Goal: Information Seeking & Learning: Learn about a topic

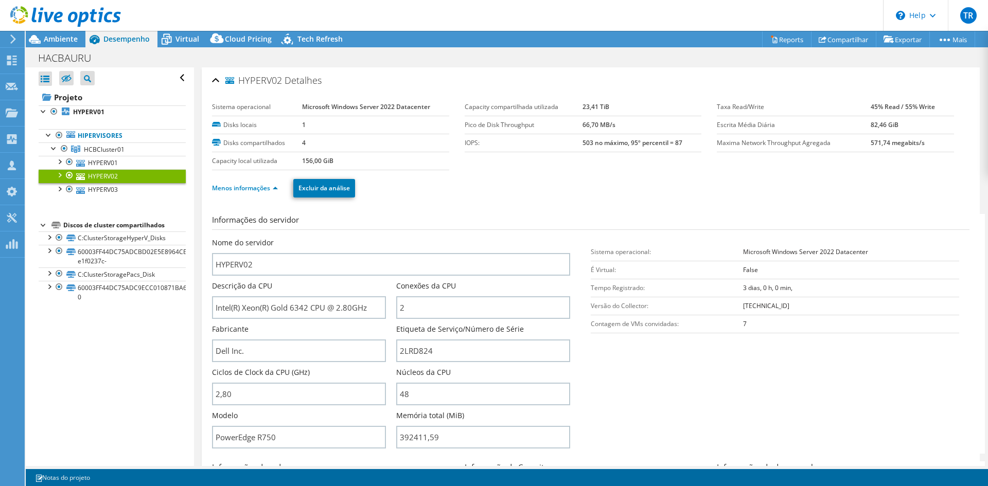
select select "USD"
click at [93, 138] on link "Hipervisores" at bounding box center [112, 135] width 147 height 13
click at [86, 111] on b "HYPERV01" at bounding box center [88, 112] width 31 height 9
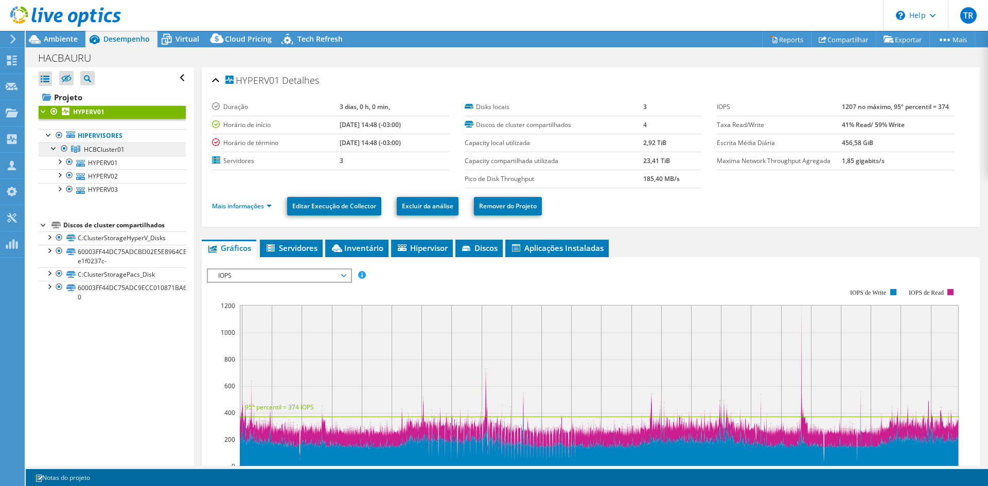
click at [93, 149] on span "HCBCluster01" at bounding box center [104, 149] width 41 height 9
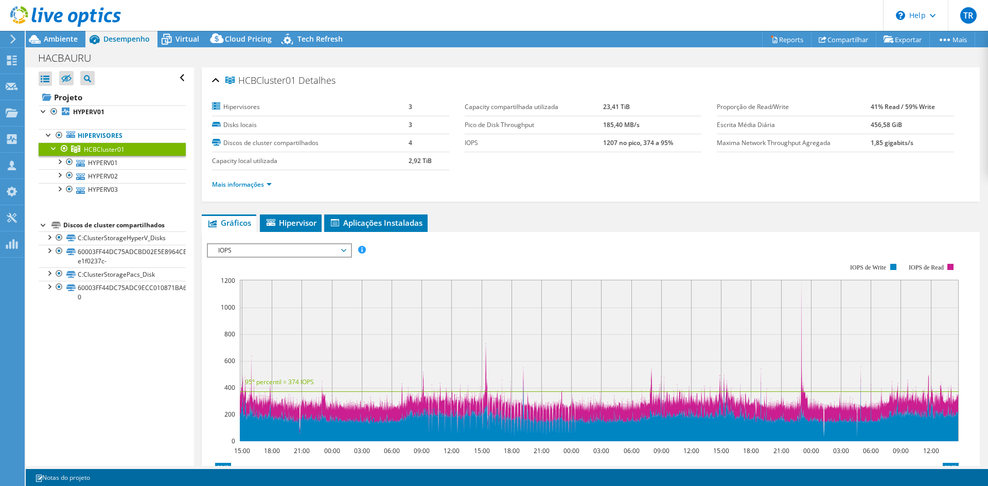
click at [65, 31] on div at bounding box center [60, 17] width 121 height 34
click at [65, 42] on span "Ambiente" at bounding box center [61, 39] width 34 height 10
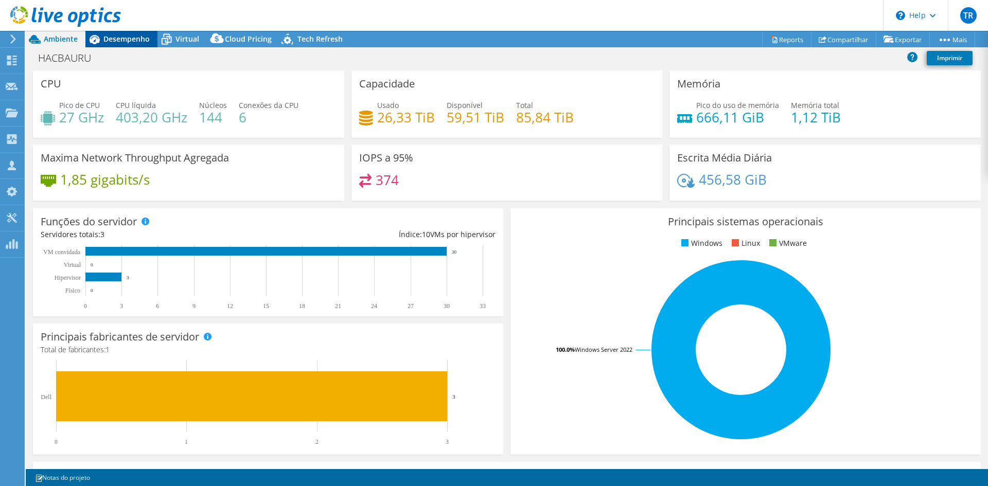
click at [125, 37] on span "Desempenho" at bounding box center [126, 39] width 46 height 10
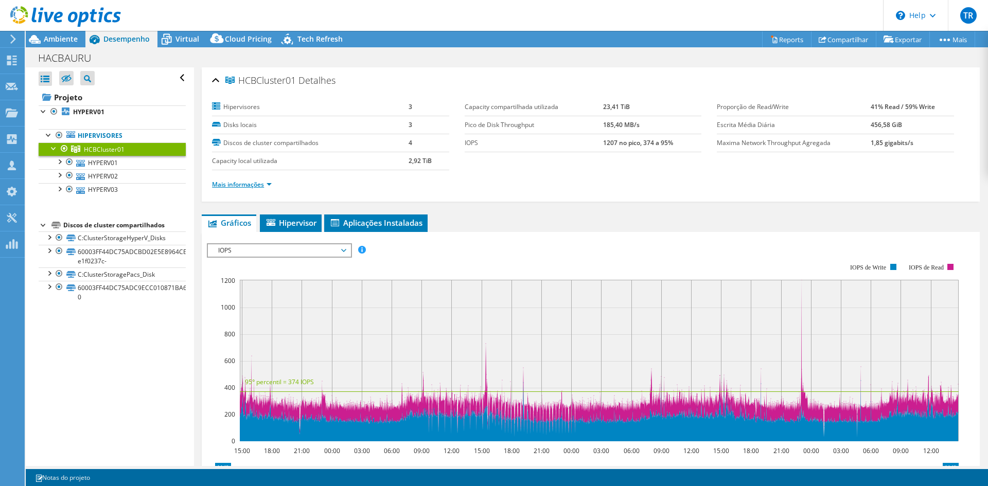
click at [270, 183] on link "Mais informações" at bounding box center [242, 184] width 60 height 9
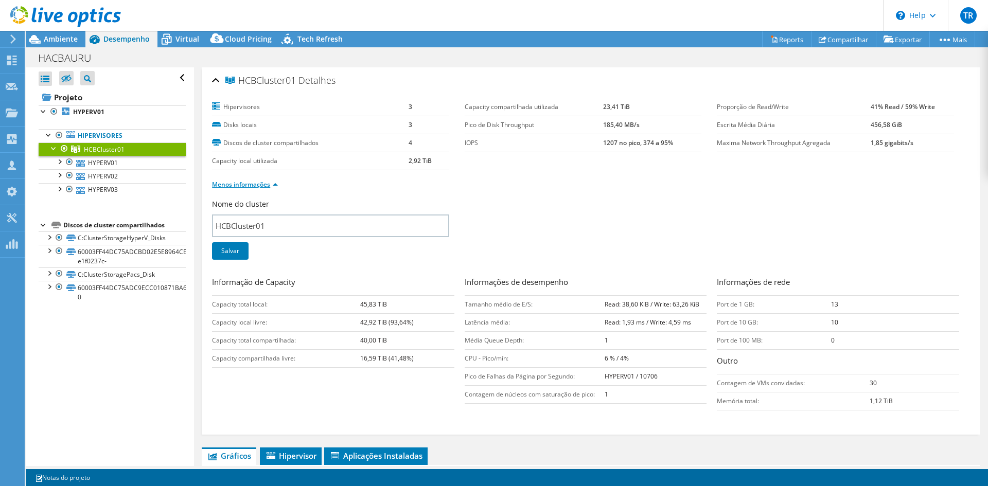
click at [270, 183] on link "Menos informações" at bounding box center [245, 184] width 66 height 9
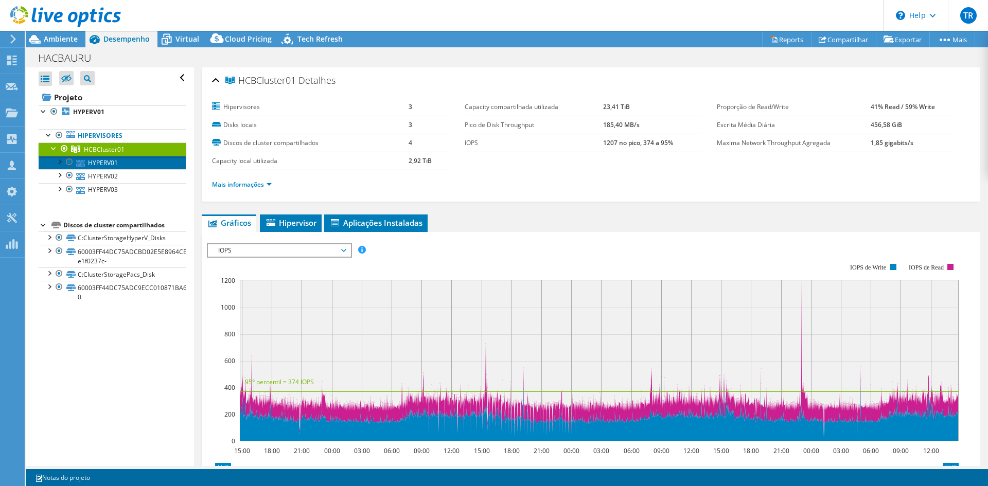
click at [110, 163] on link "HYPERV01" at bounding box center [112, 162] width 147 height 13
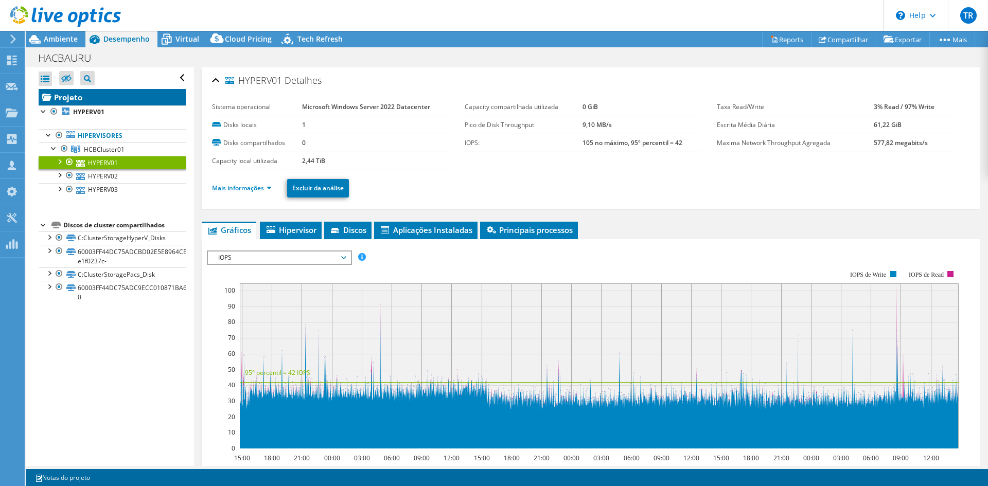
click at [82, 96] on link "Projeto" at bounding box center [112, 97] width 147 height 16
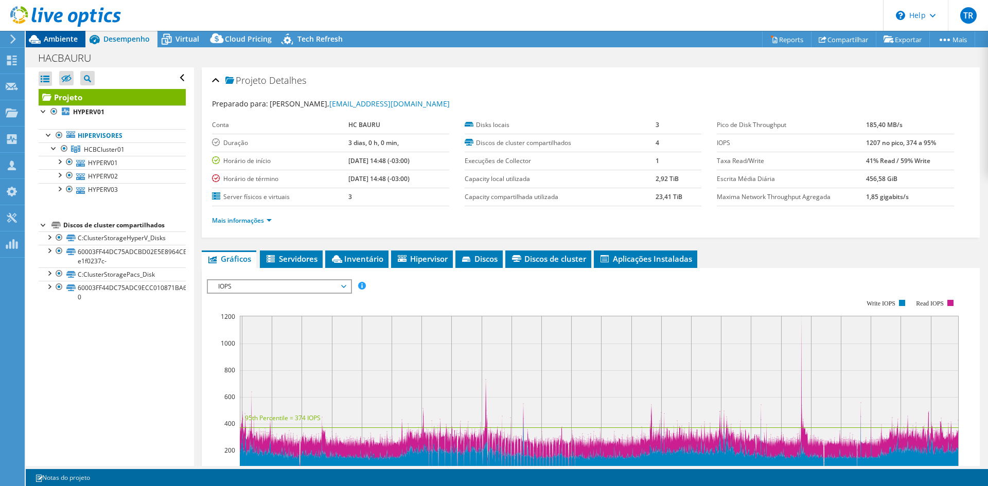
click at [65, 39] on span "Ambiente" at bounding box center [61, 39] width 34 height 10
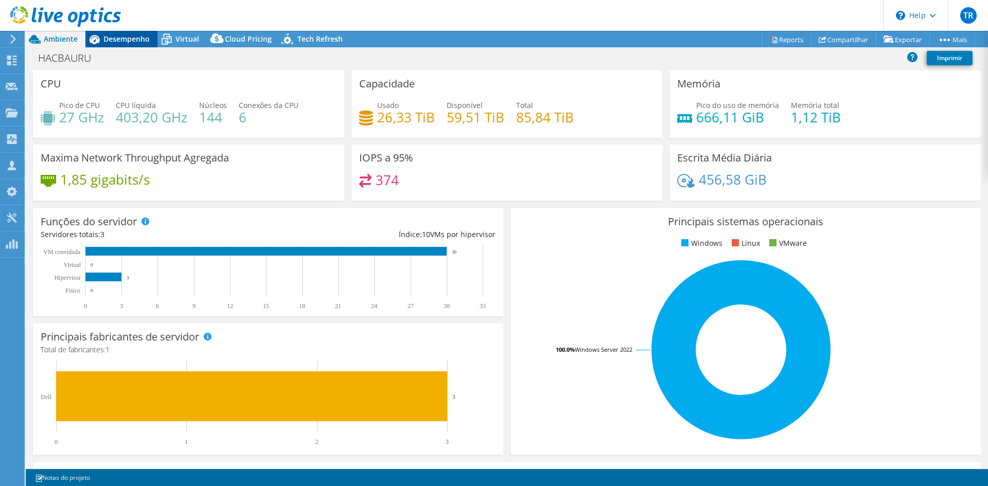
click at [126, 39] on span "Desempenho" at bounding box center [126, 39] width 46 height 10
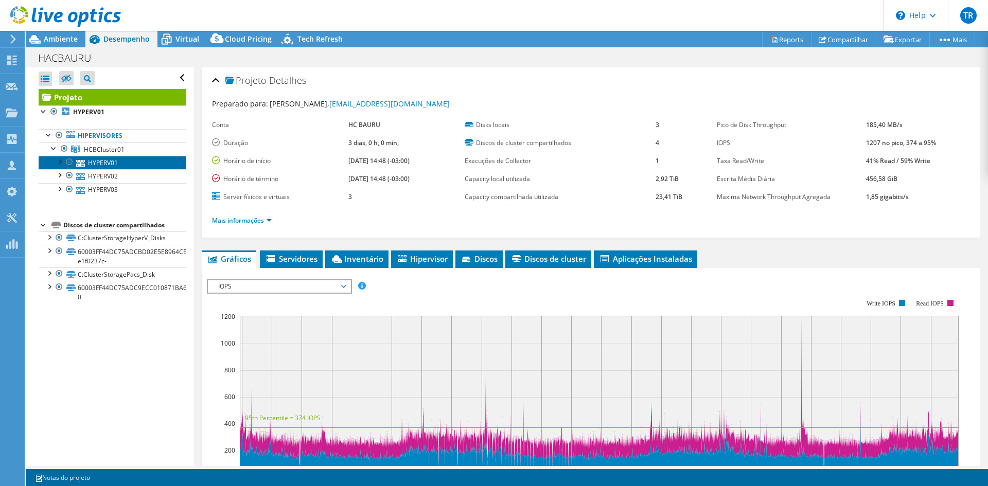
click at [105, 161] on link "HYPERV01" at bounding box center [112, 162] width 147 height 13
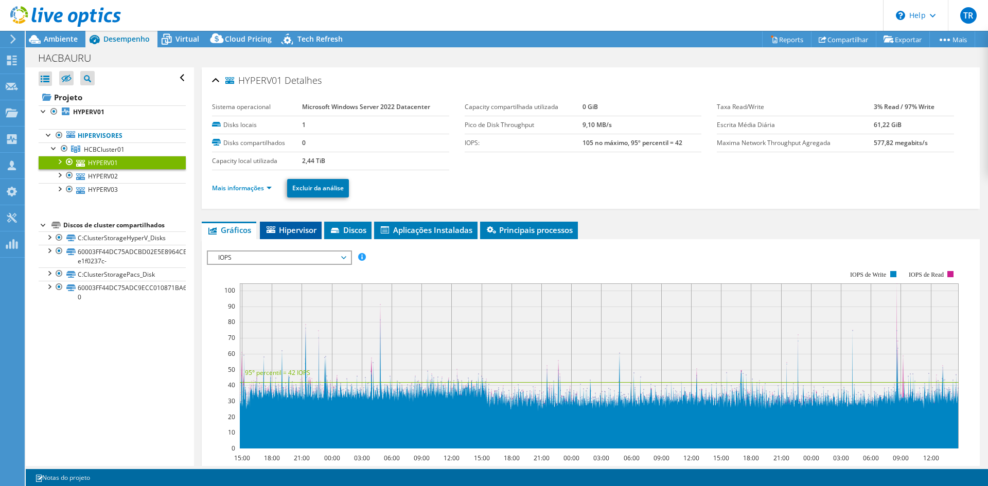
click at [299, 237] on li "Hipervisor" at bounding box center [291, 230] width 62 height 17
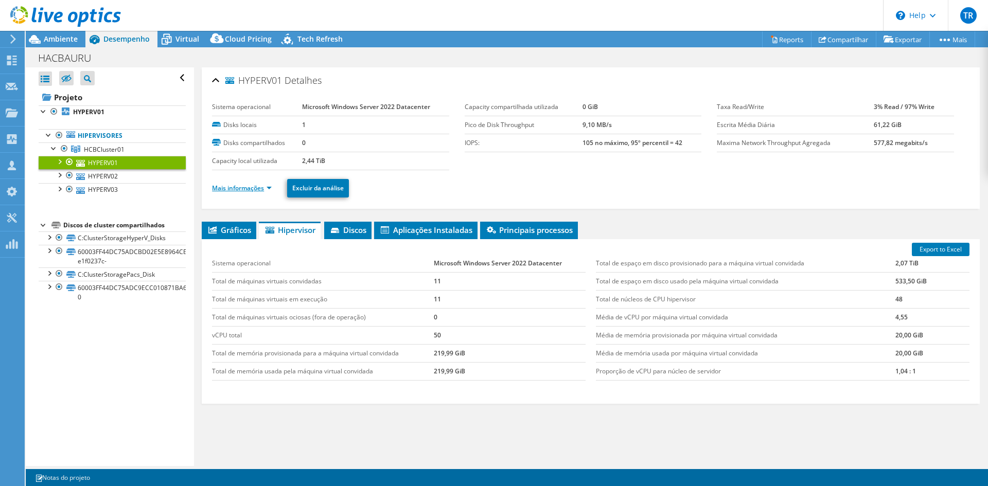
click at [248, 186] on link "Mais informações" at bounding box center [242, 188] width 60 height 9
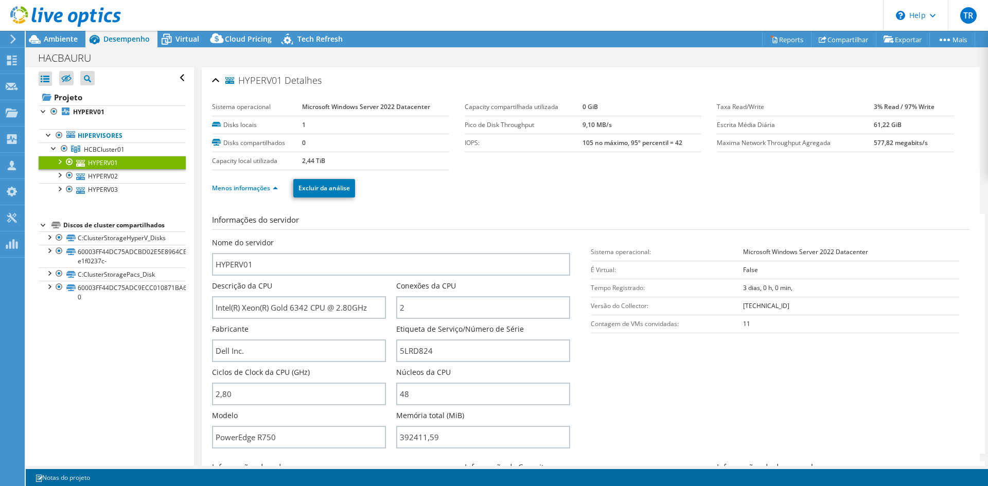
click at [468, 199] on div "Menos informações Excluir da análise" at bounding box center [590, 188] width 757 height 36
click at [480, 200] on div "Menos informações Excluir da análise" at bounding box center [590, 188] width 757 height 36
click at [66, 36] on span "Ambiente" at bounding box center [61, 39] width 34 height 10
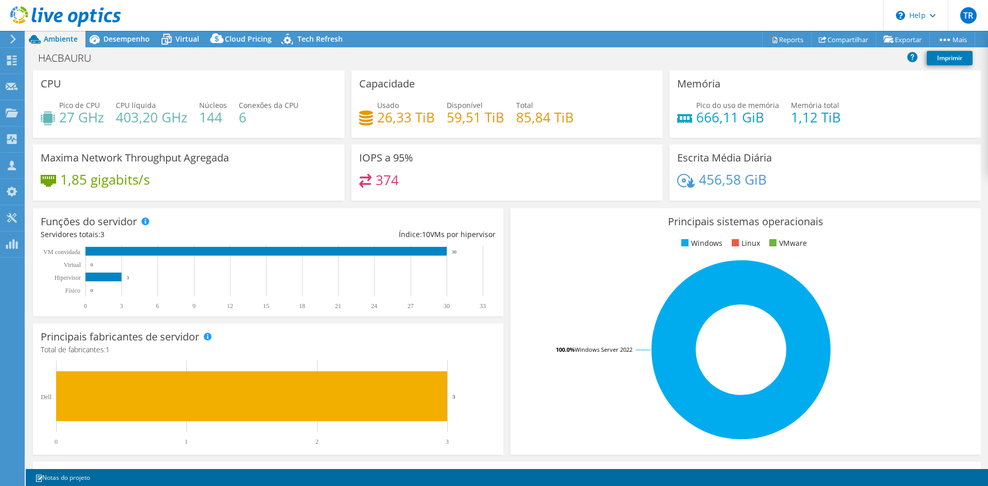
click at [461, 59] on div "HACBAURU Imprimir" at bounding box center [507, 57] width 962 height 19
